Goal: Check status: Check status

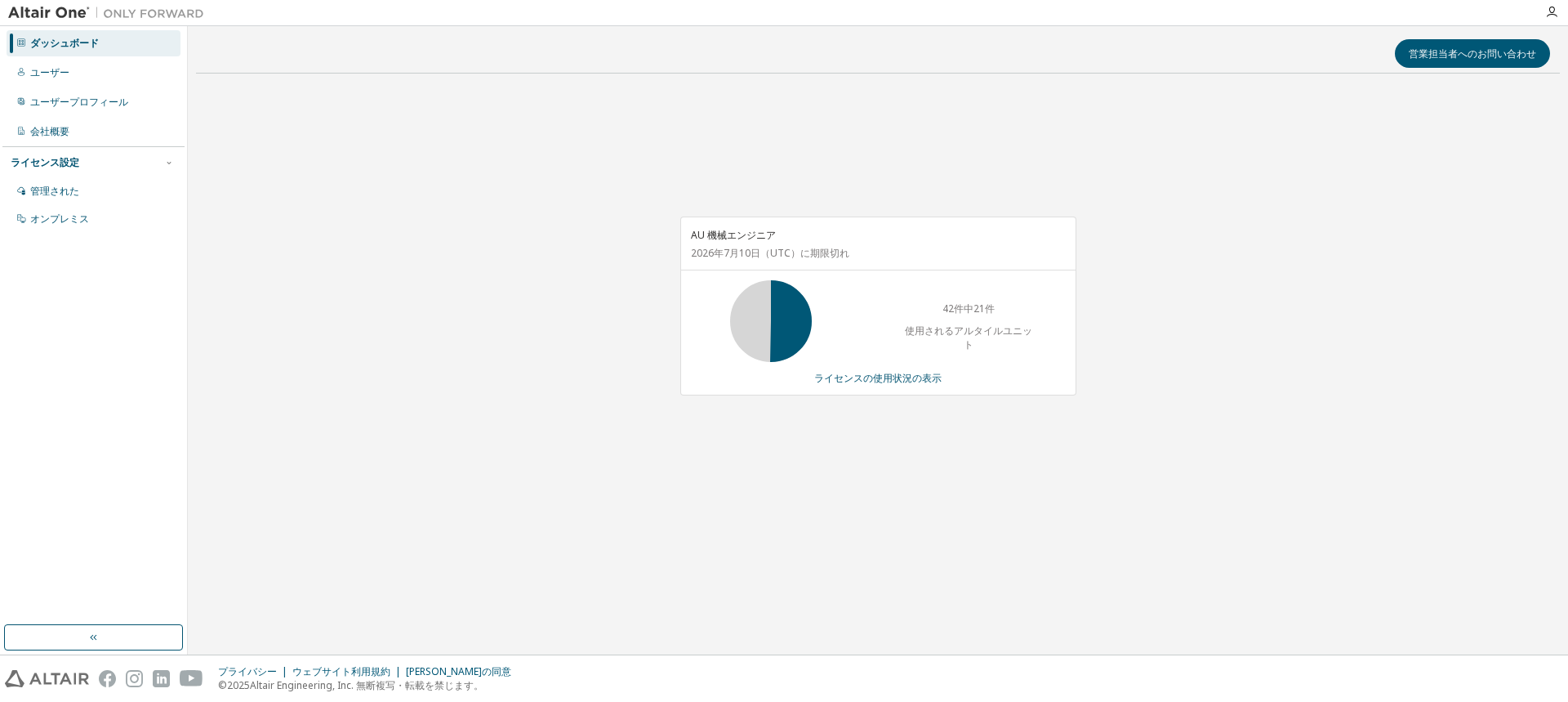
click at [489, 178] on div "AU 機械エンジニア 2026年7月10日 （UTC） に期限切れ 42件中21件 使用されるアルタイルユニット ライセンスの使用状況の表示" at bounding box center [878, 315] width 1364 height 456
click at [669, 478] on div "AU 機械エンジニア 2026年7月10日 （UTC） に期限切れ 42件中21件 使用されるアルタイルユニット ライセンスの使用状況の表示" at bounding box center [878, 315] width 1364 height 456
